Goal: Information Seeking & Learning: Learn about a topic

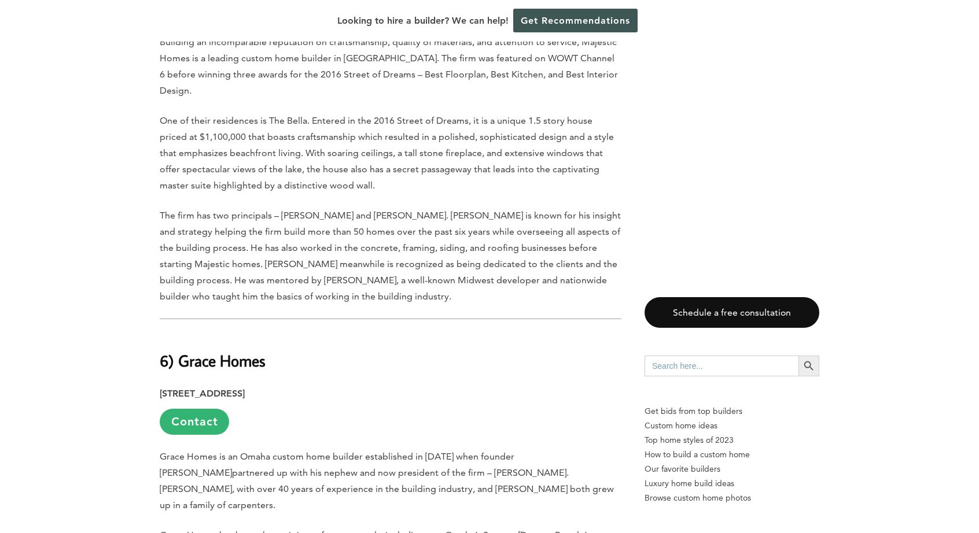
scroll to position [3346, 0]
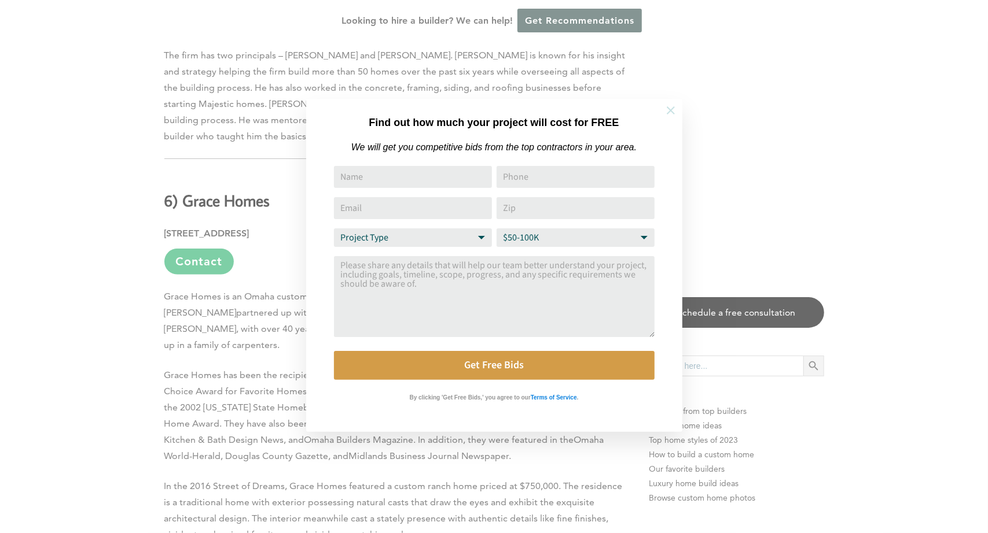
click at [671, 112] on icon at bounding box center [671, 110] width 8 height 8
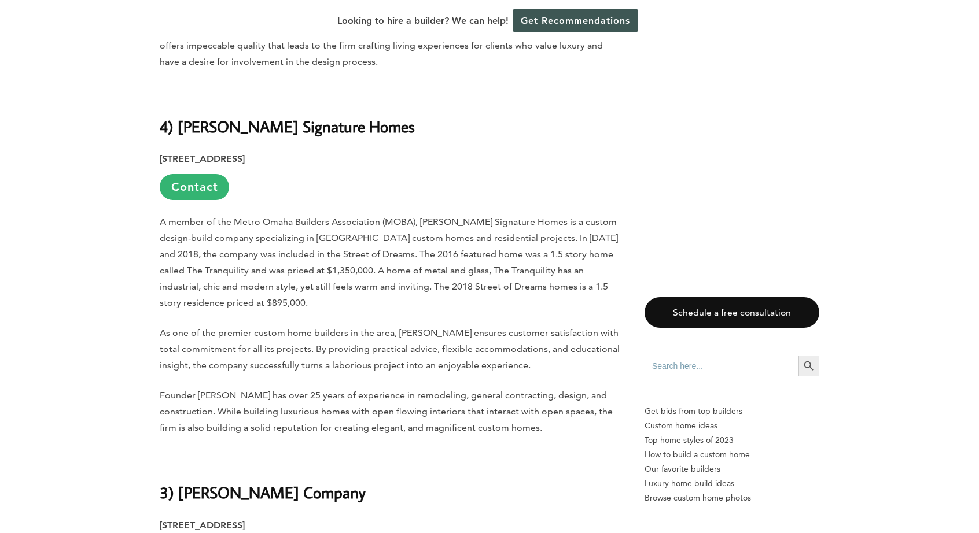
scroll to position [4214, 0]
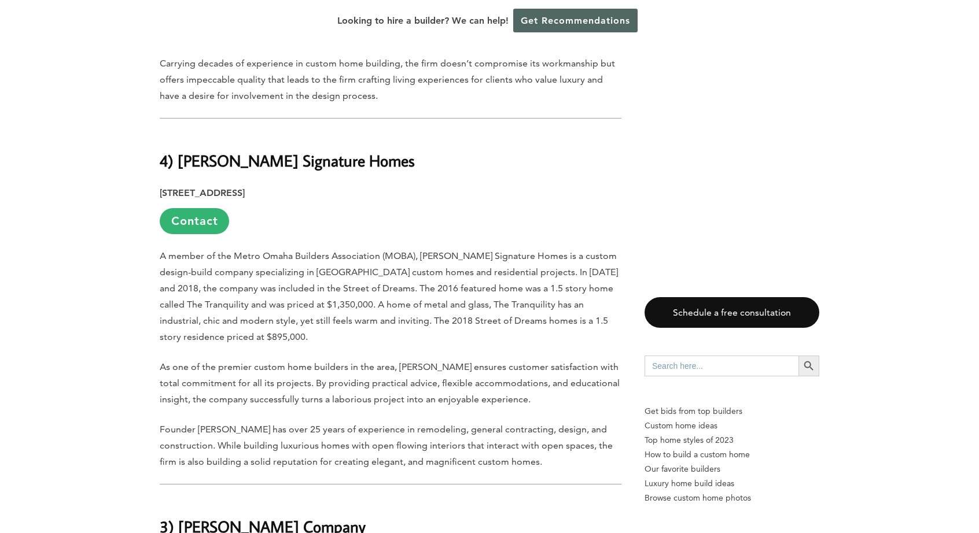
click at [563, 19] on link "Get Recommendations" at bounding box center [575, 21] width 124 height 24
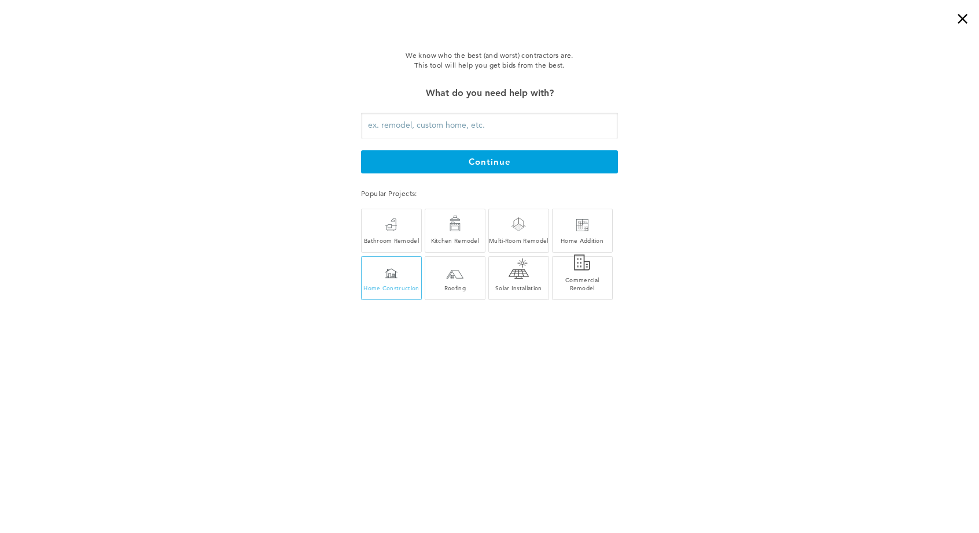
click at [390, 277] on div at bounding box center [391, 273] width 13 height 10
type input "Home Construction"
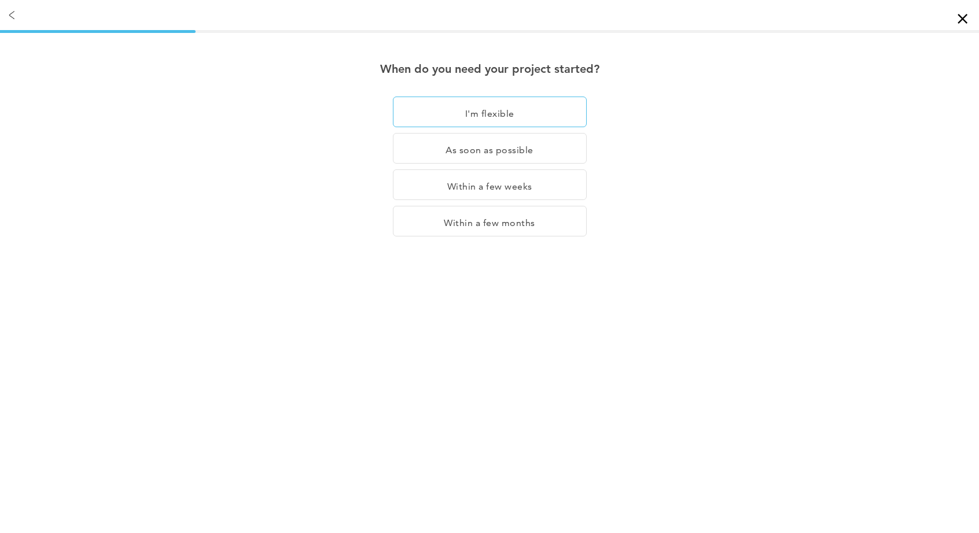
click at [466, 116] on div "I'm flexible" at bounding box center [490, 112] width 194 height 31
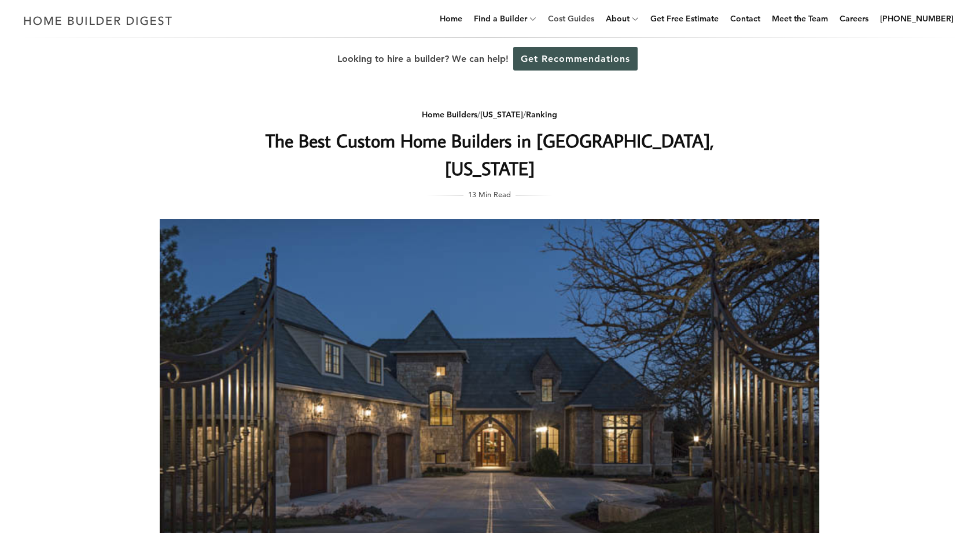
click at [584, 17] on link "Cost Guides" at bounding box center [571, 18] width 56 height 37
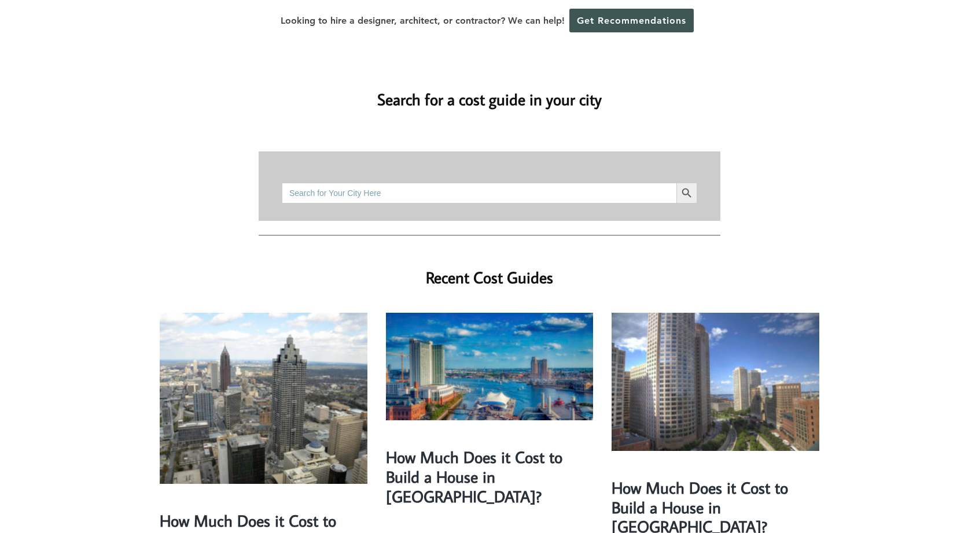
scroll to position [116, 0]
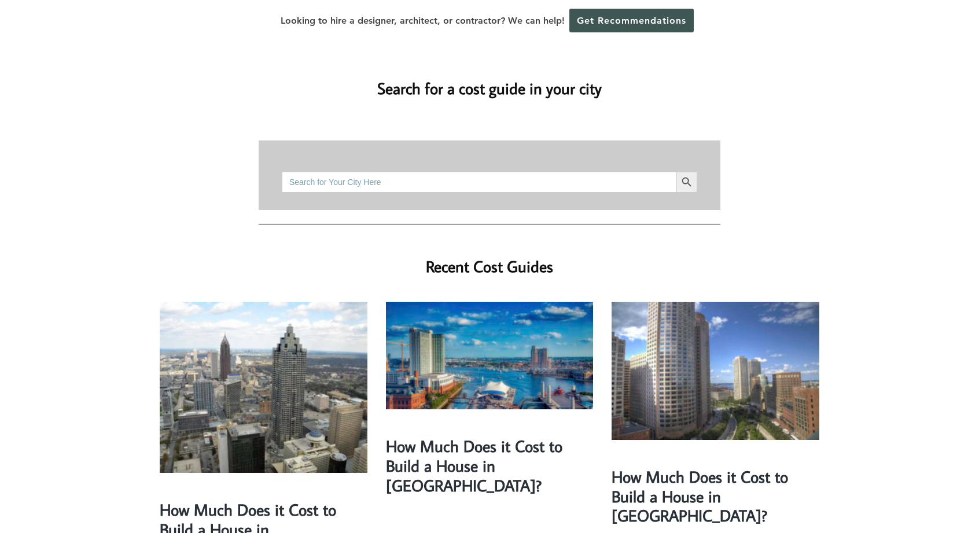
click at [325, 172] on input "Search for:" at bounding box center [479, 182] width 395 height 21
type input "omaha, nebraska"
click at [676, 172] on button "Search Button" at bounding box center [686, 182] width 21 height 21
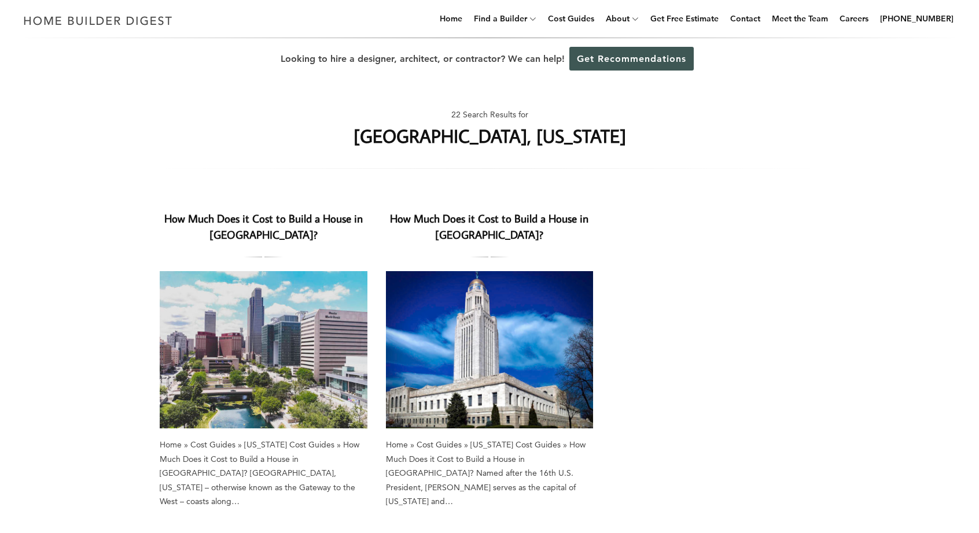
click at [269, 219] on link "How Much Does it Cost to Build a House in Omaha?" at bounding box center [263, 226] width 198 height 31
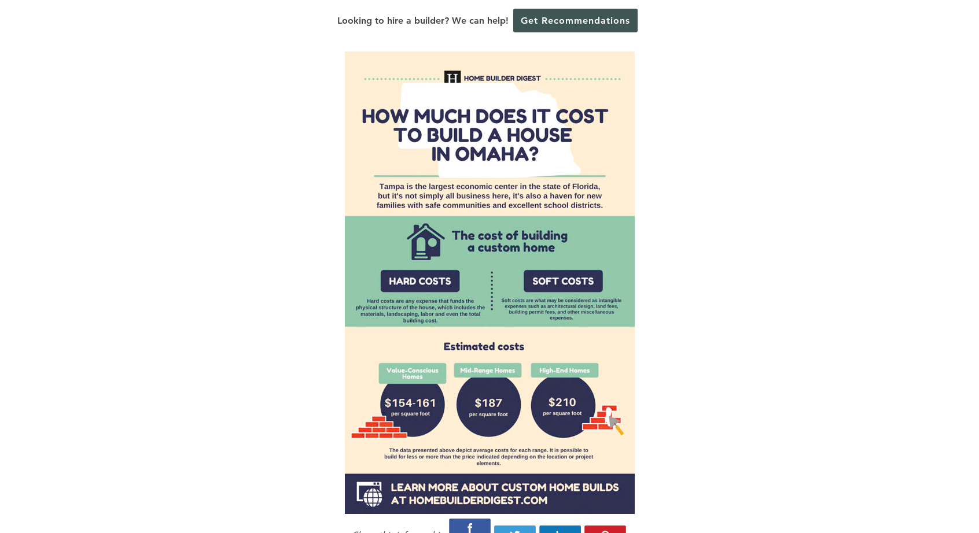
scroll to position [926, 0]
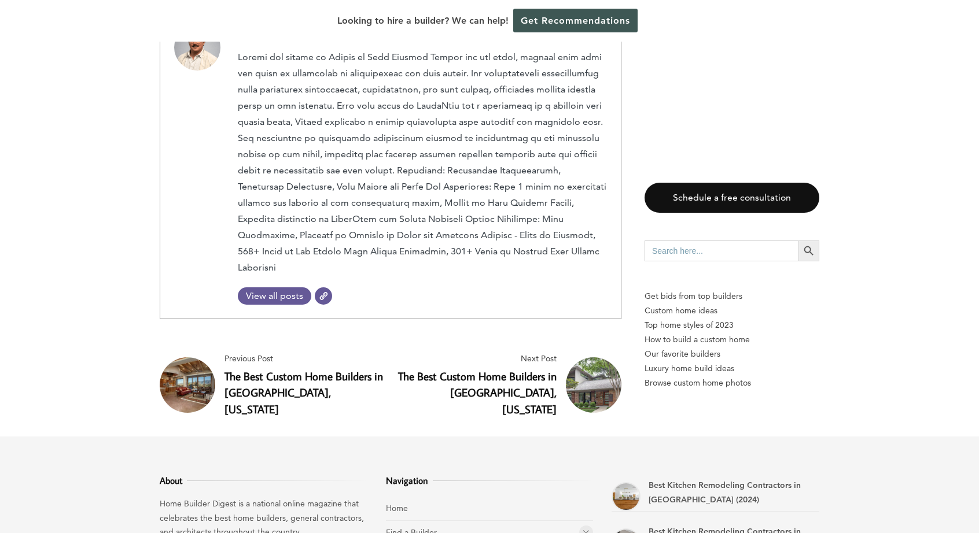
scroll to position [6412, 0]
